Goal: Transaction & Acquisition: Purchase product/service

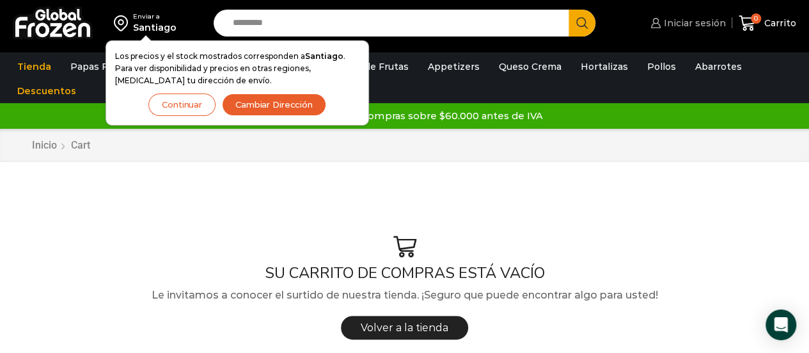
click at [674, 28] on span "Iniciar sesión" at bounding box center [693, 23] width 65 height 13
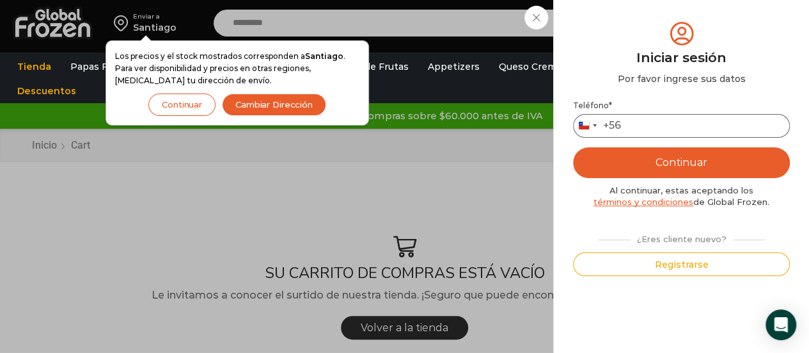
click at [633, 132] on input "Teléfono *" at bounding box center [681, 126] width 217 height 24
type input "*********"
click at [692, 153] on button "Continuar" at bounding box center [681, 162] width 217 height 31
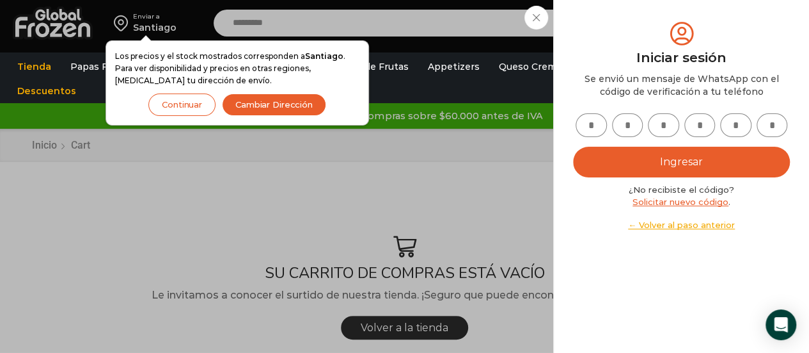
click at [587, 135] on input "text" at bounding box center [591, 125] width 31 height 24
type input "*"
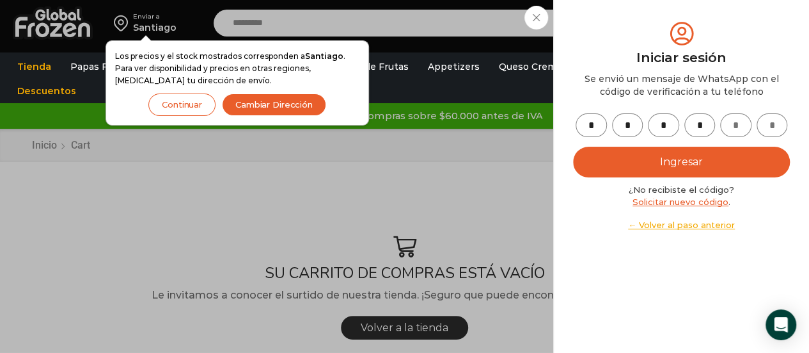
type input "*"
click at [694, 166] on button "Ingresar" at bounding box center [681, 162] width 217 height 31
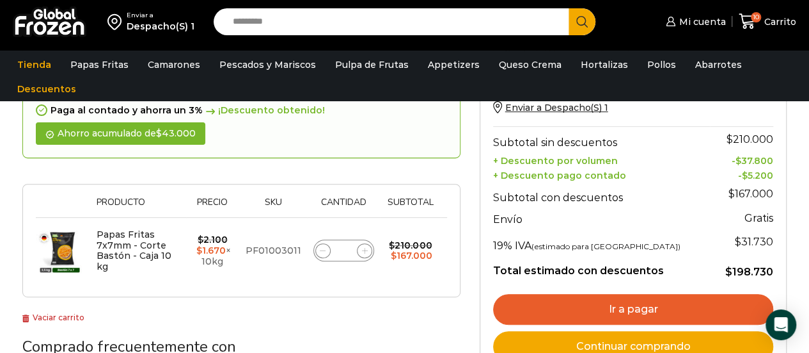
scroll to position [192, 0]
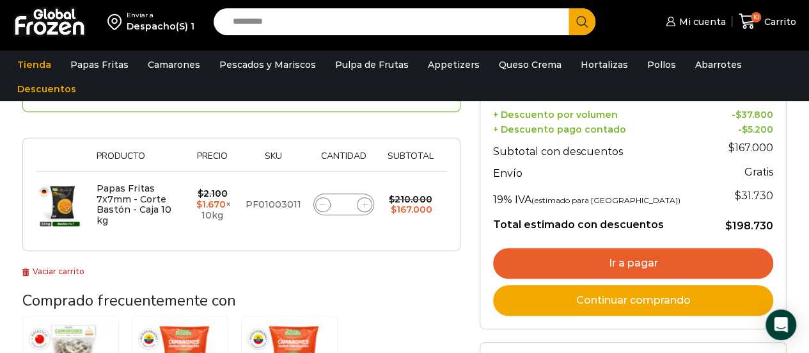
click at [323, 202] on icon at bounding box center [323, 205] width 6 height 6
type input "*"
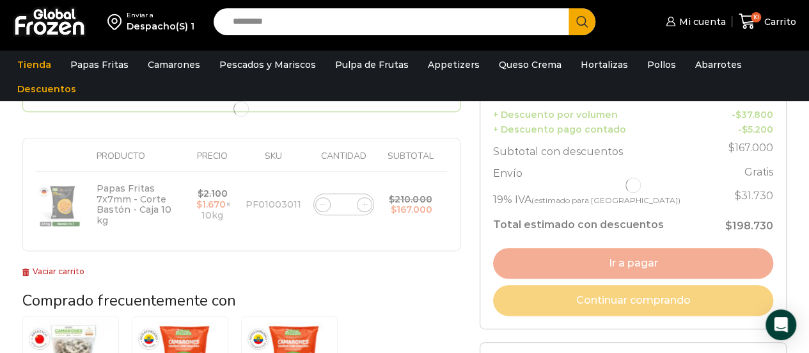
click at [323, 199] on div at bounding box center [241, 108] width 438 height 283
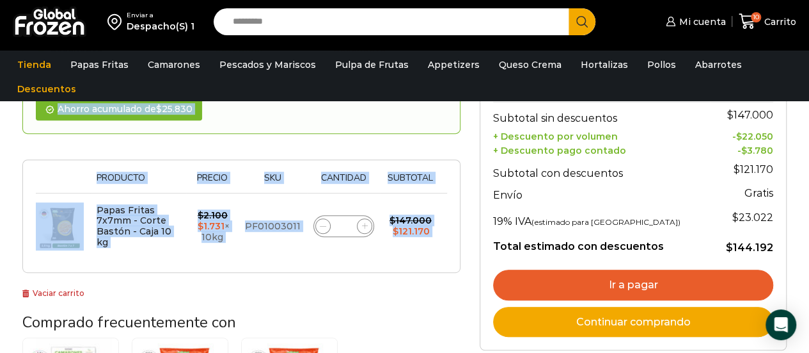
scroll to position [222, 0]
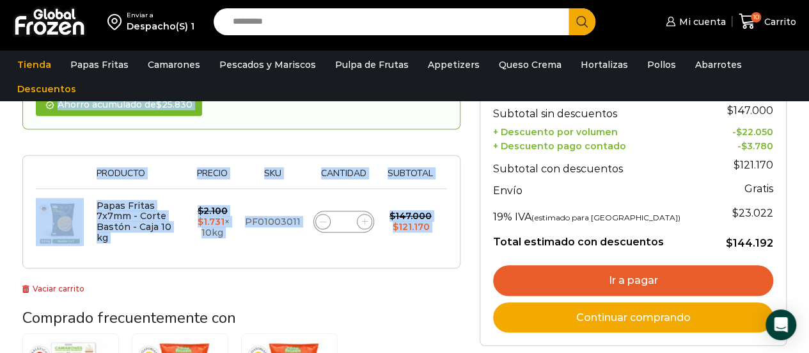
click at [324, 225] on span at bounding box center [322, 221] width 15 height 15
type input "*"
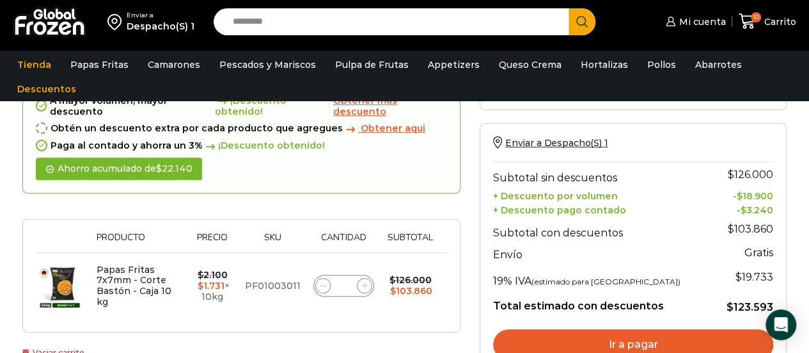
scroll to position [221, 0]
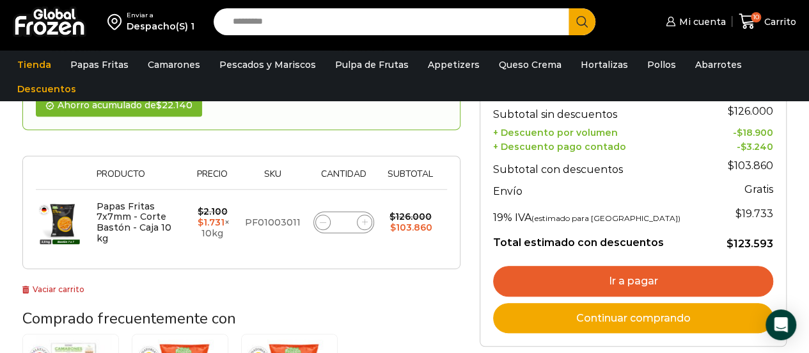
click at [324, 223] on icon at bounding box center [323, 222] width 6 height 6
type input "*"
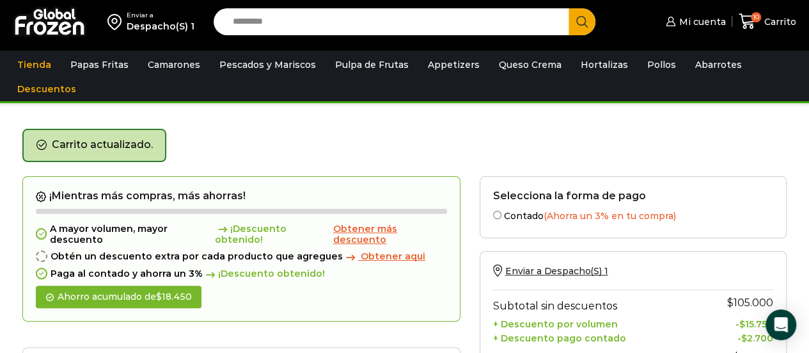
scroll to position [158, 0]
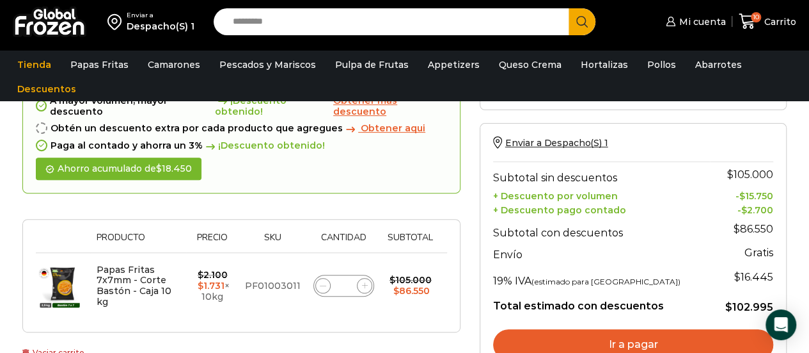
click at [641, 346] on link "Ir a pagar" at bounding box center [633, 344] width 280 height 31
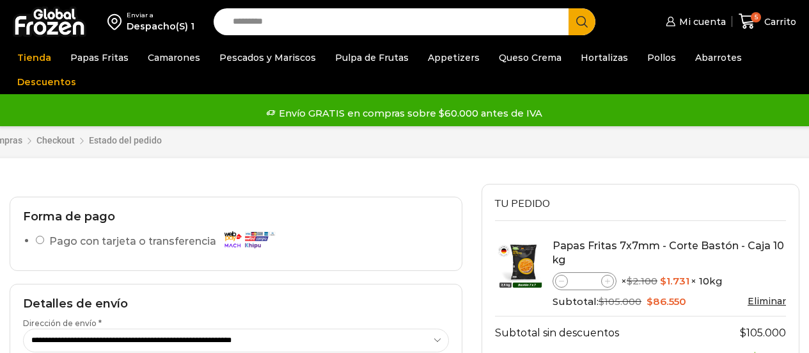
select select "*"
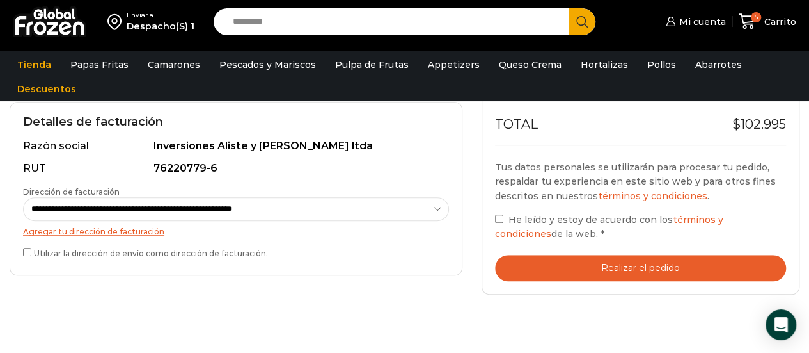
scroll to position [384, 0]
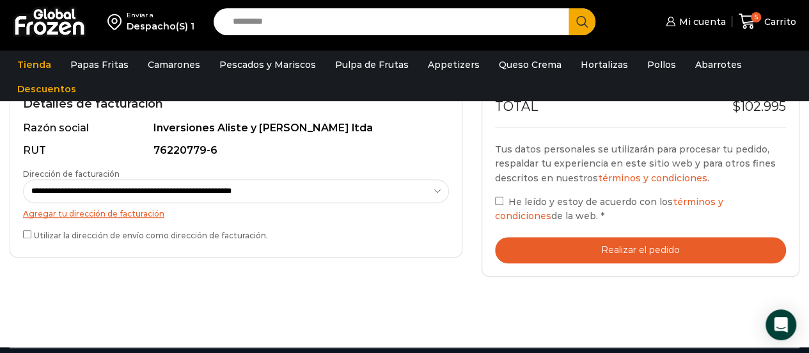
click at [674, 246] on button "Realizar el pedido" at bounding box center [640, 250] width 291 height 26
